Goal: Task Accomplishment & Management: Manage account settings

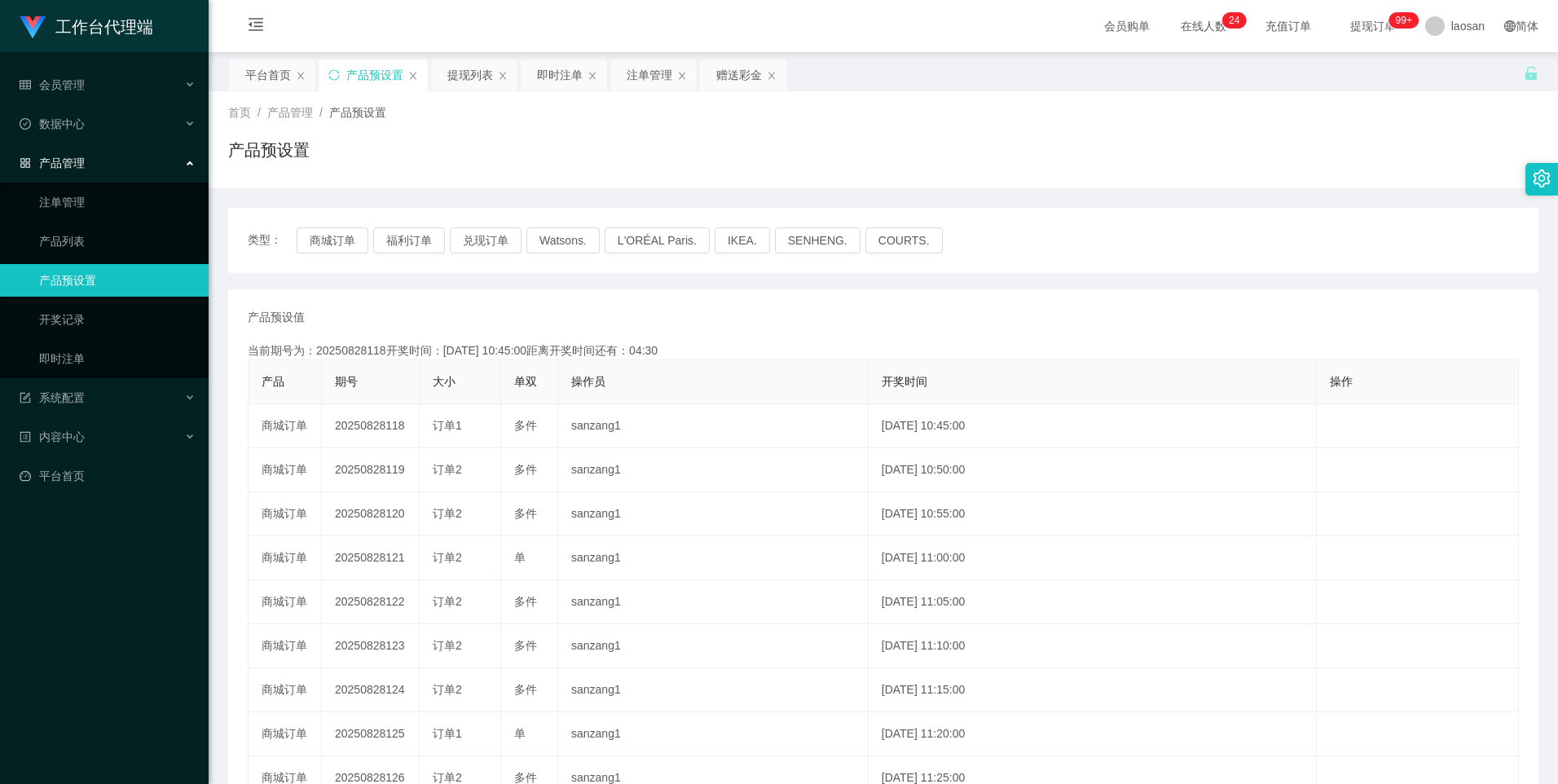
click at [352, 78] on div "产品预设置" at bounding box center [375, 75] width 57 height 31
click at [340, 250] on button "商城订单" at bounding box center [332, 241] width 72 height 26
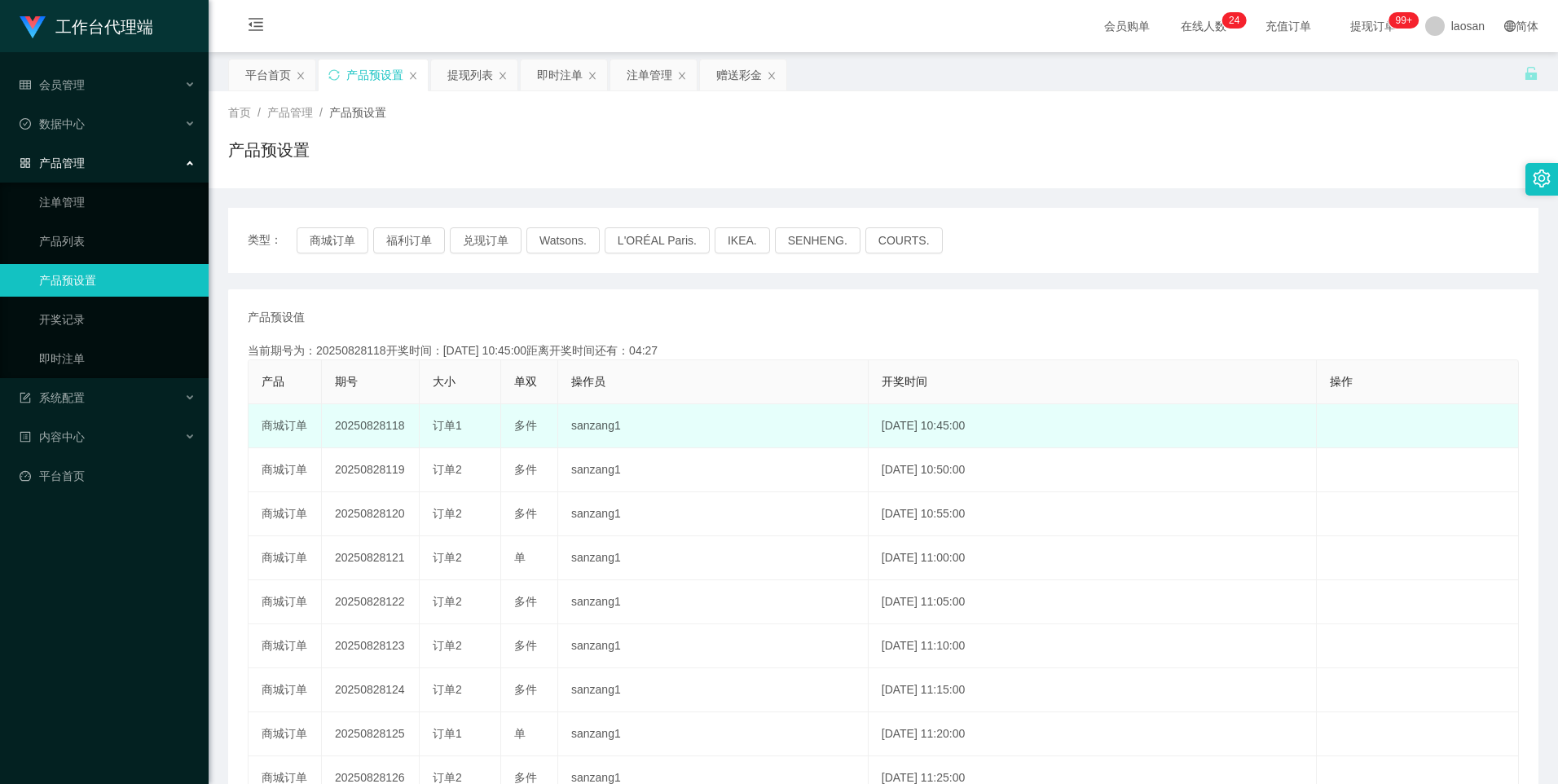
drag, startPoint x: 380, startPoint y: 431, endPoint x: 486, endPoint y: 433, distance: 106.0
click at [486, 433] on tr "商城订单 20250828118 订单1 多件 sanzang1 [DATE] 10:45:00 编 辑 限制投注" at bounding box center [884, 426] width 1271 height 44
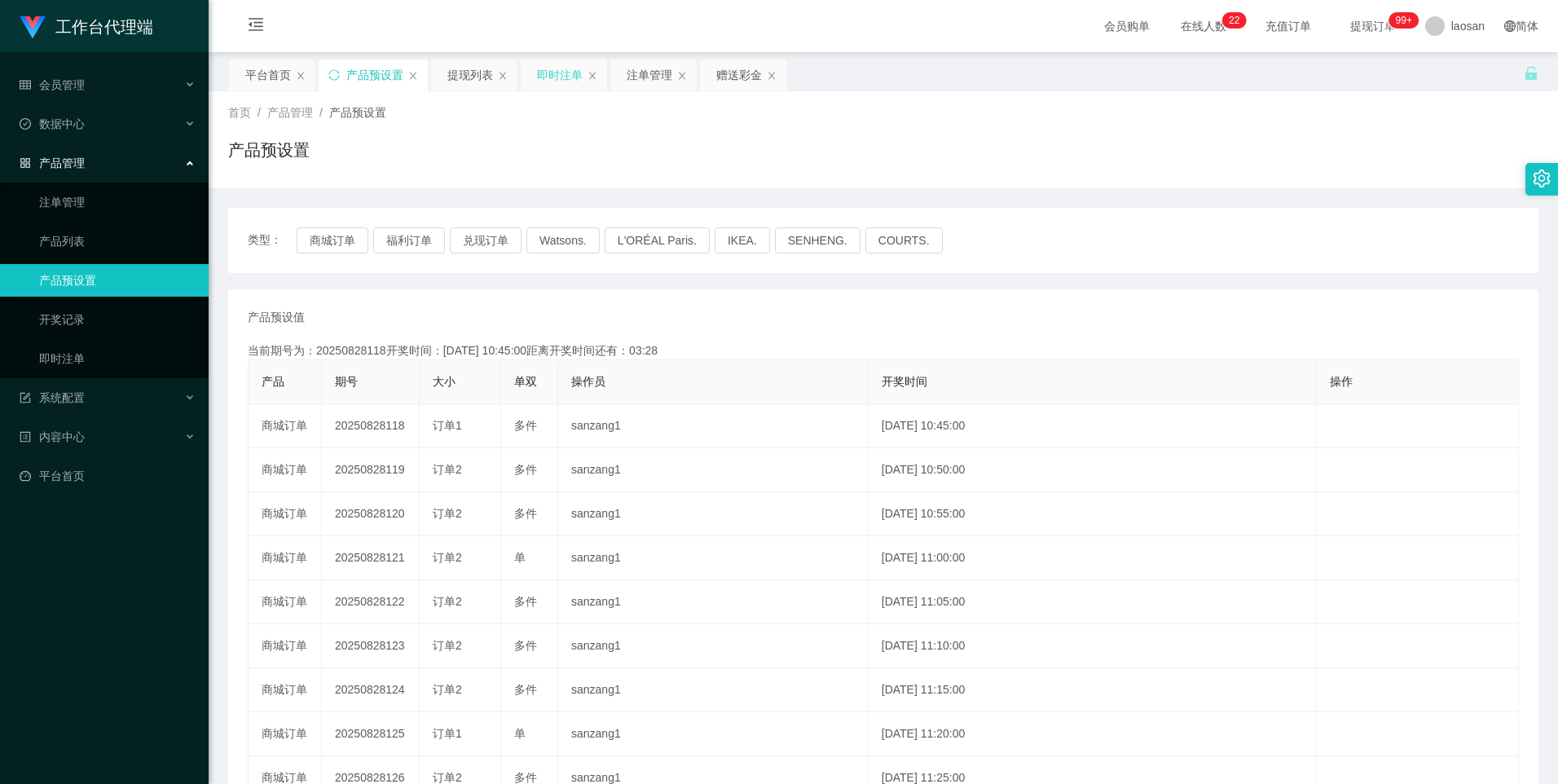
click at [579, 66] on div "即时注单" at bounding box center [560, 75] width 46 height 31
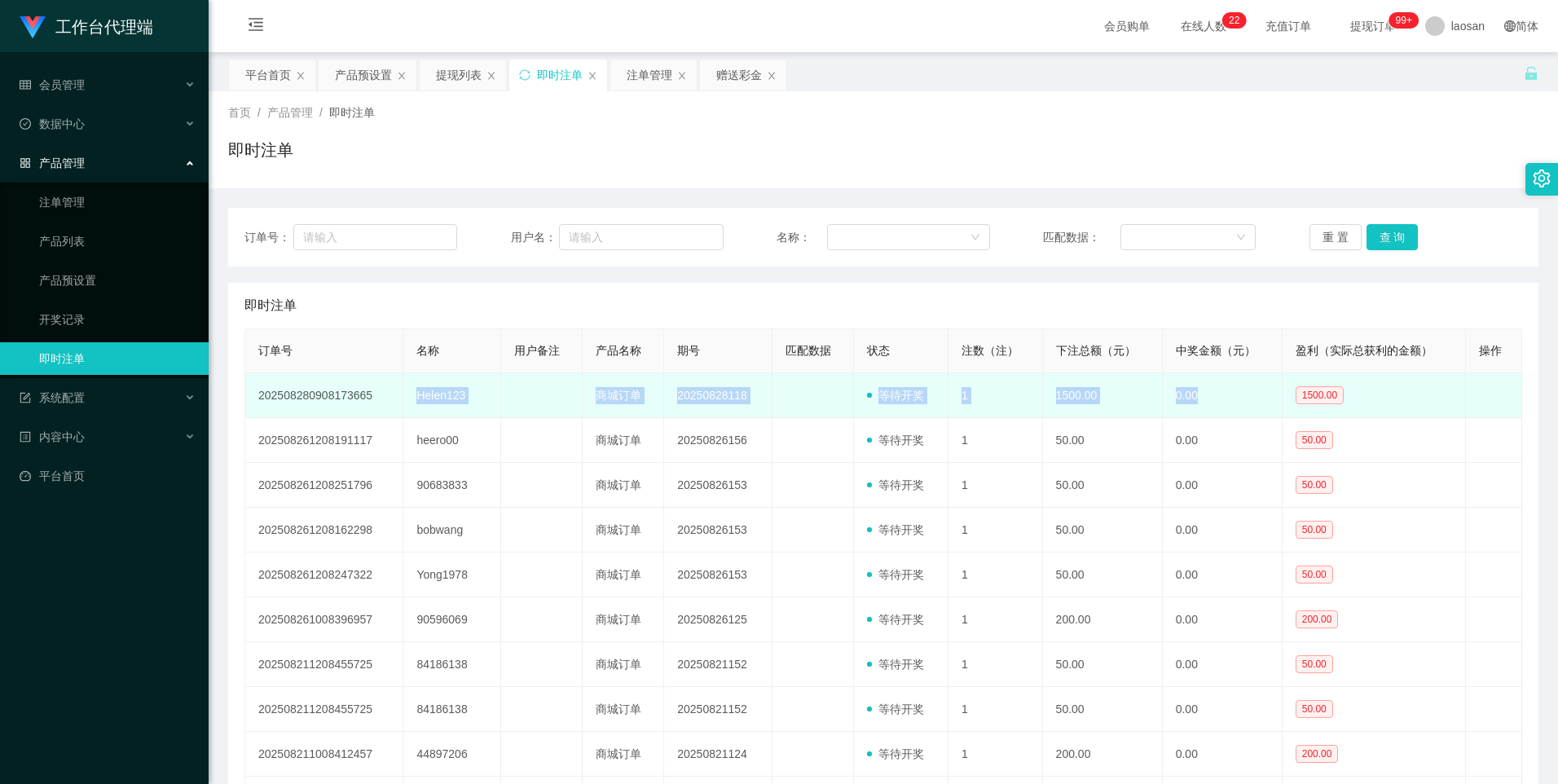
drag, startPoint x: 406, startPoint y: 398, endPoint x: 1226, endPoint y: 383, distance: 820.1
click at [1226, 383] on tr "202508280908173665 Helen123 商城订单 20250828118 等待开奖 1 1500.00 0.00 1500.00 修 改" at bounding box center [884, 395] width 1277 height 45
click at [1056, 409] on td "1500.00" at bounding box center [1103, 395] width 120 height 45
click at [432, 396] on td "Helen123" at bounding box center [452, 395] width 98 height 45
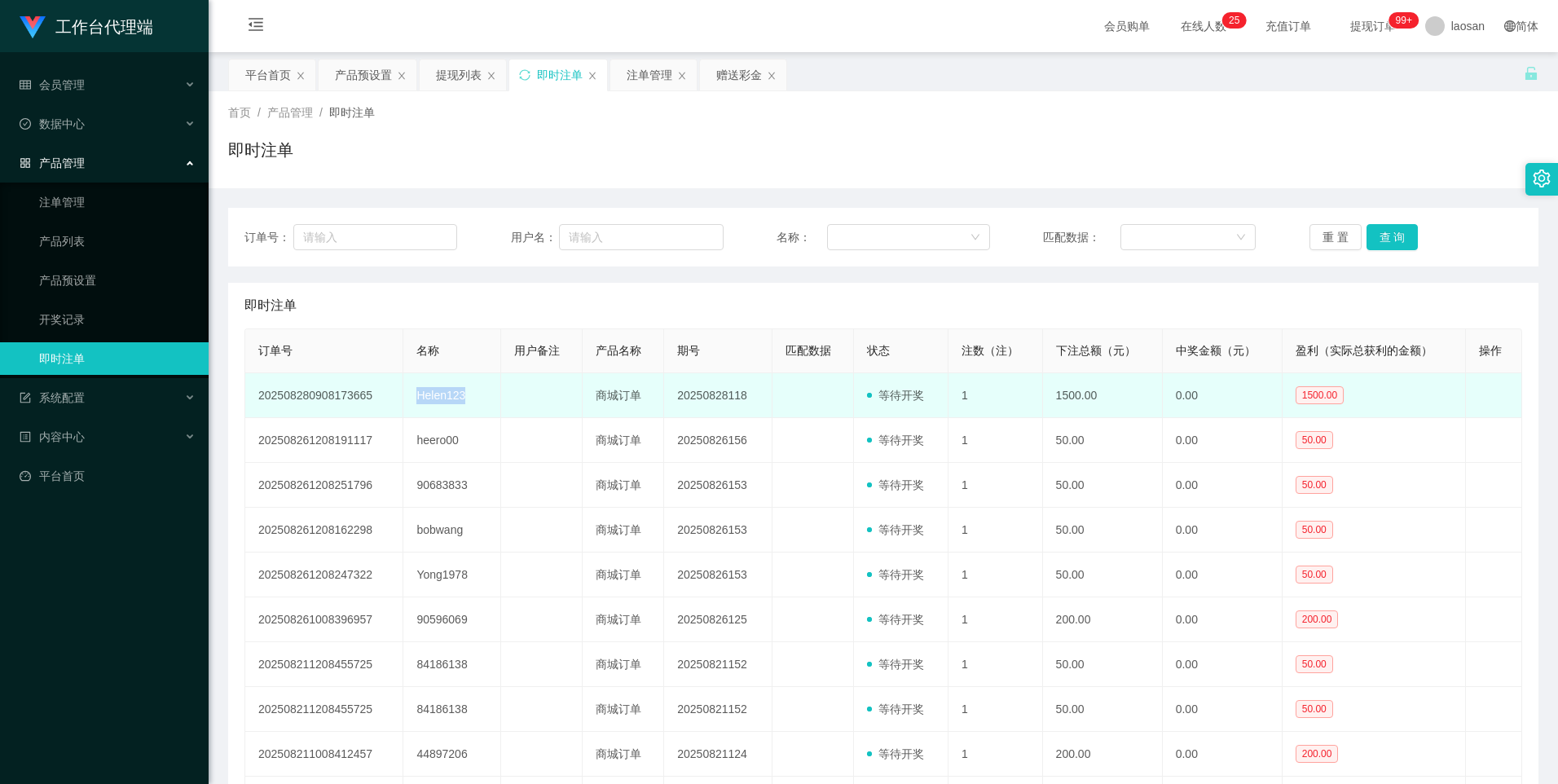
copy td "Helen123"
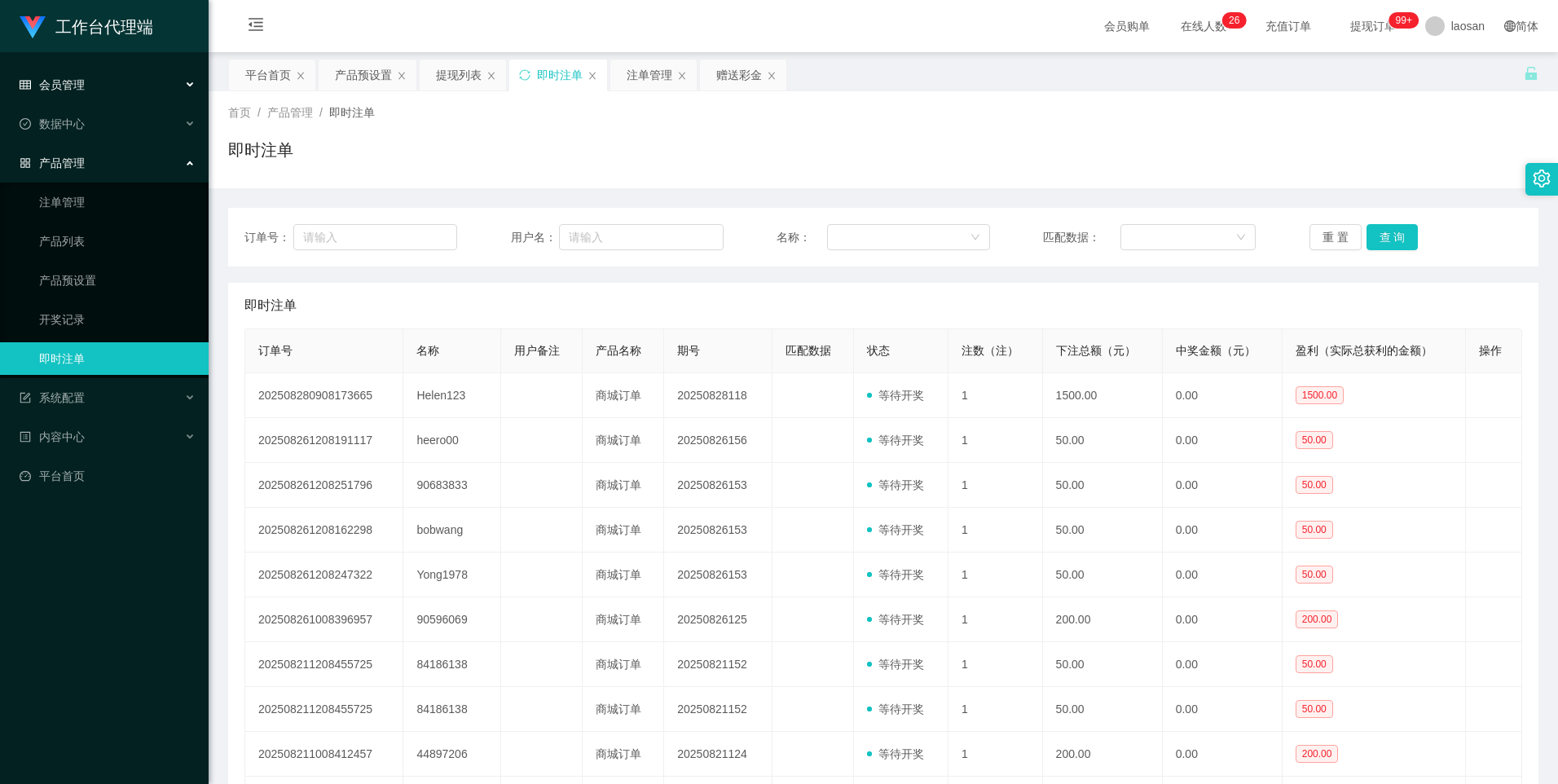
click at [95, 92] on div "会员管理" at bounding box center [104, 85] width 209 height 33
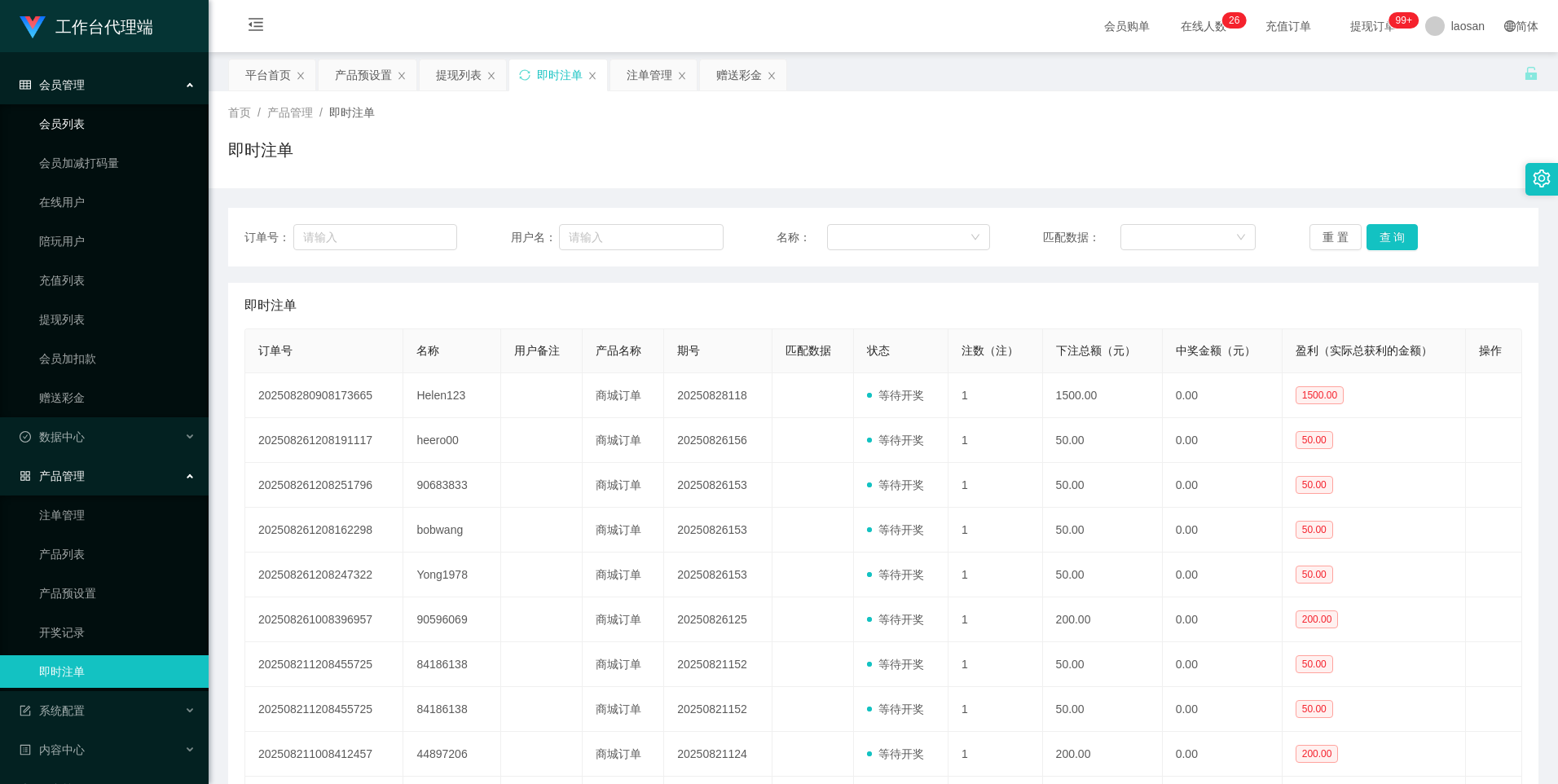
click at [88, 125] on link "会员列表" at bounding box center [118, 124] width 157 height 33
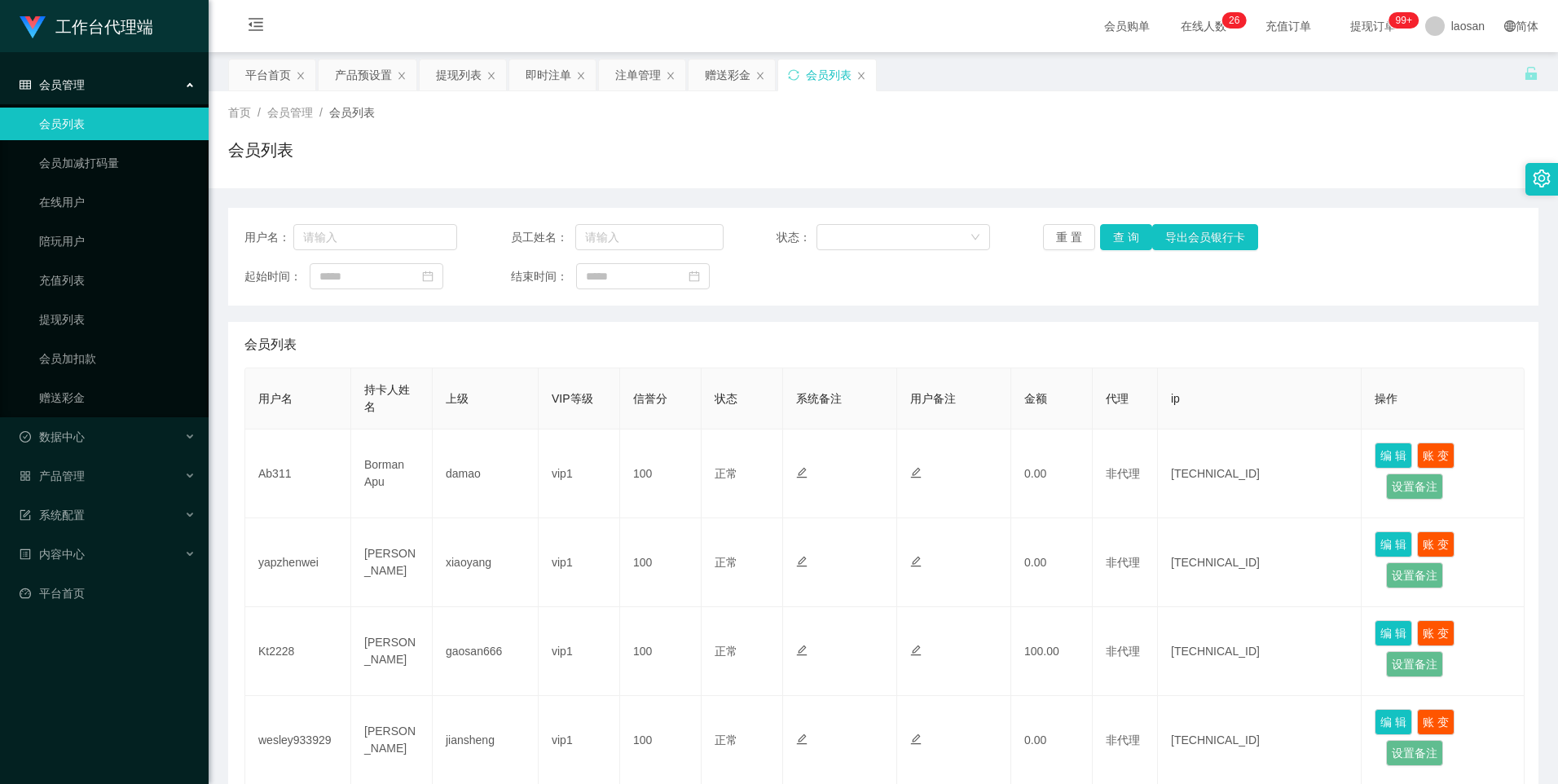
click at [338, 250] on div "用户名： 员工姓名： 状态： 重 置 查 询 导出会员银行卡 起始时间： 结束时间：" at bounding box center [884, 257] width 1311 height 98
click at [343, 237] on input "text" at bounding box center [375, 237] width 165 height 26
paste input "Helen123"
type input "Helen123"
click at [1106, 242] on button "查 询" at bounding box center [1126, 237] width 52 height 26
